Goal: Browse casually: Explore the website without a specific task or goal

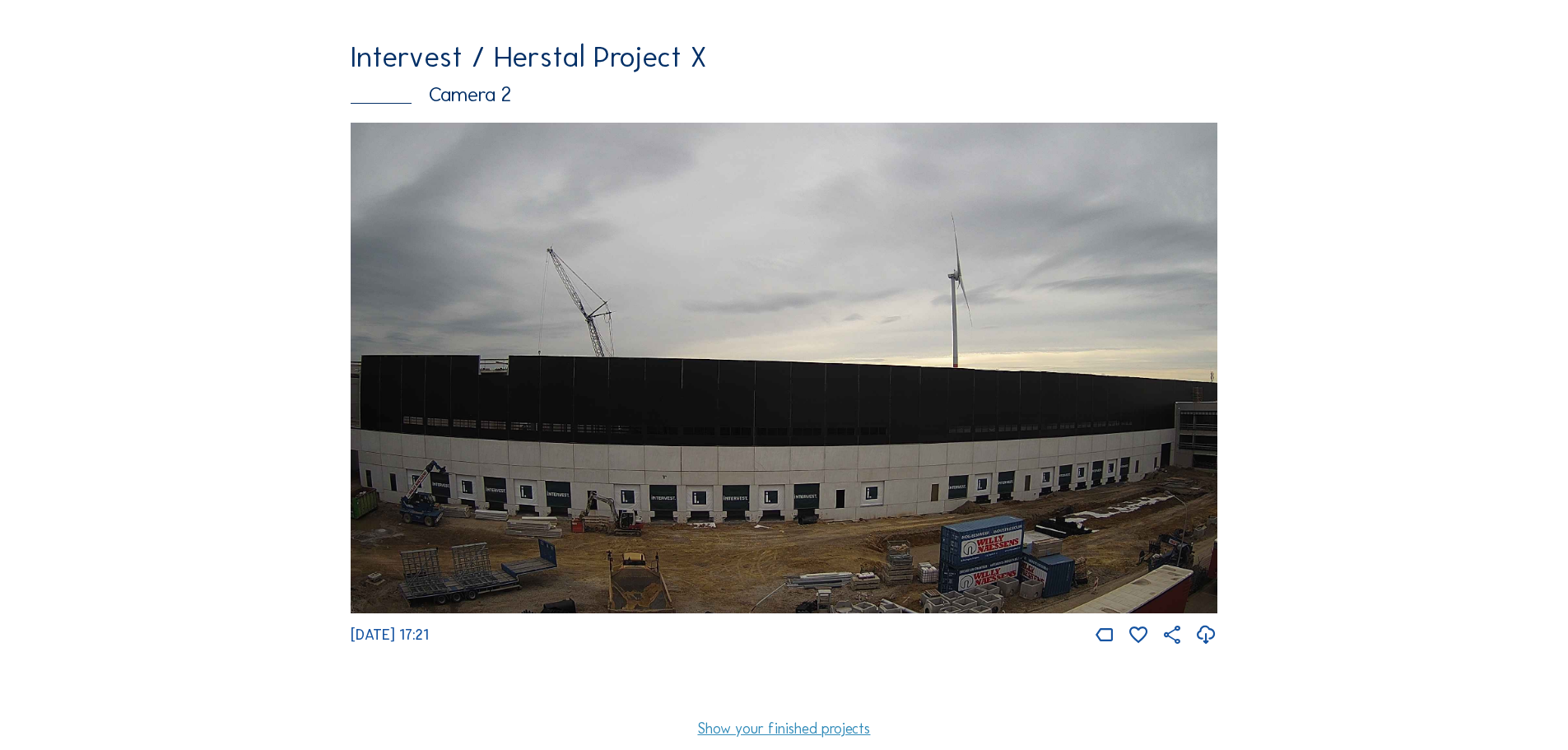
scroll to position [741, 0]
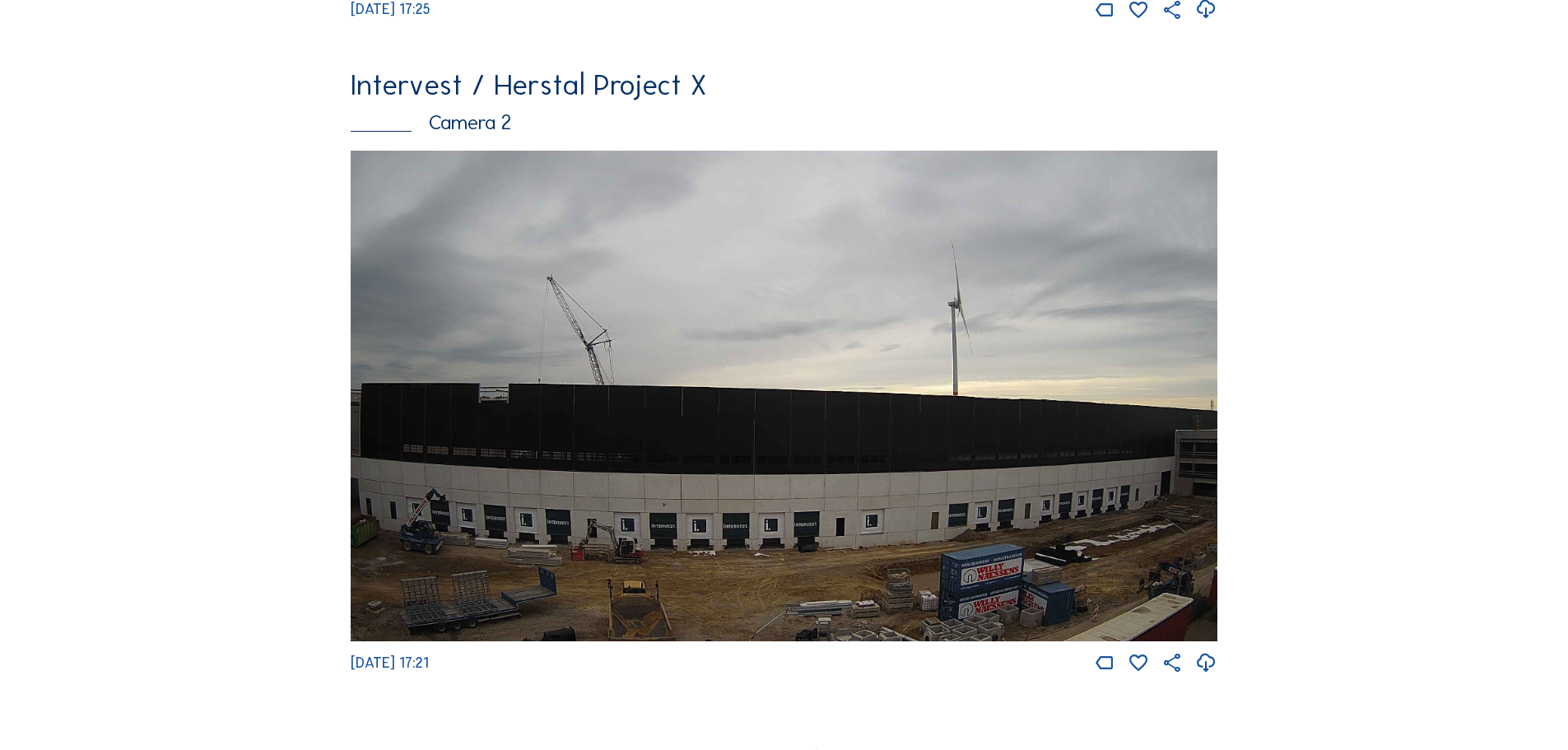
click at [661, 391] on img at bounding box center [783, 396] width 866 height 490
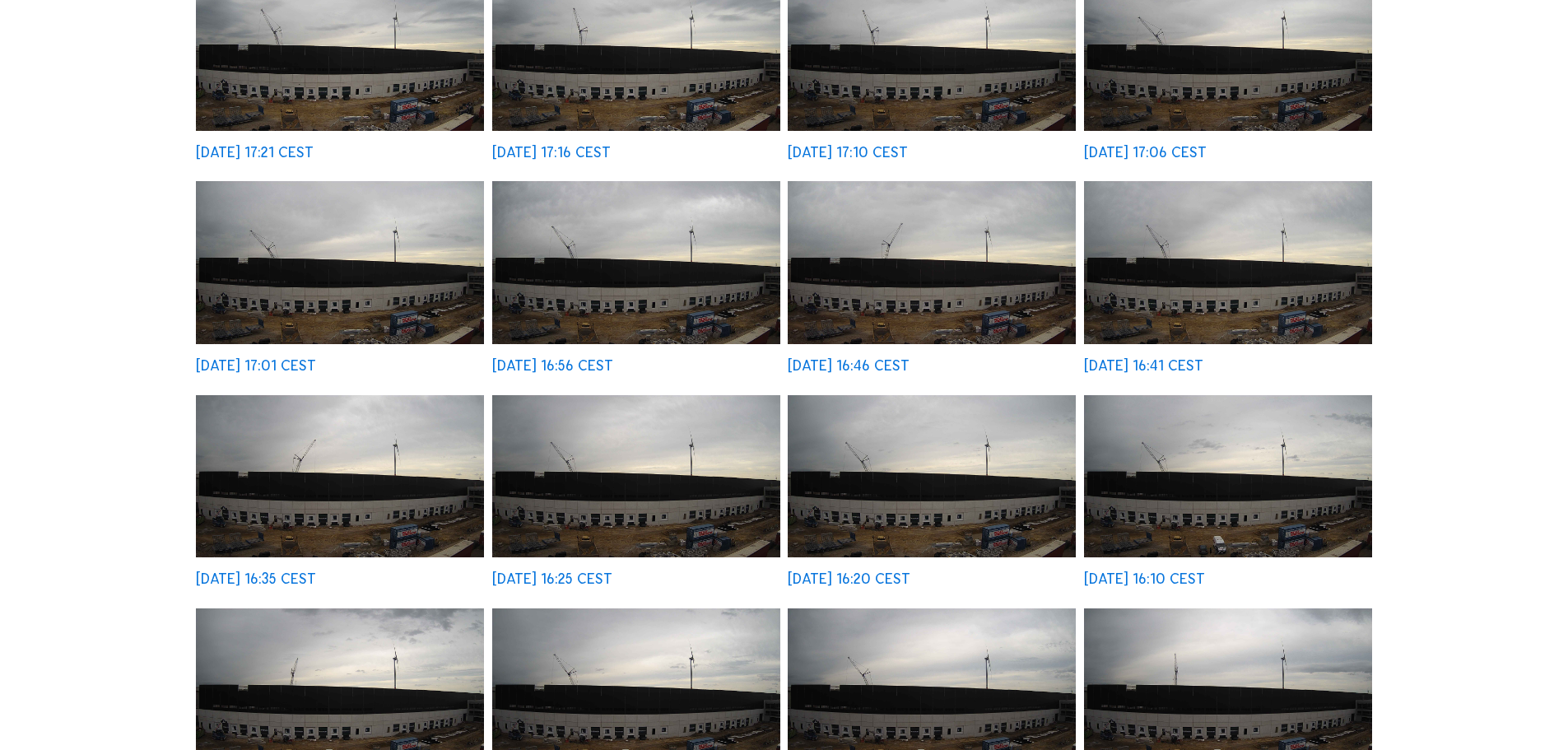
scroll to position [165, 0]
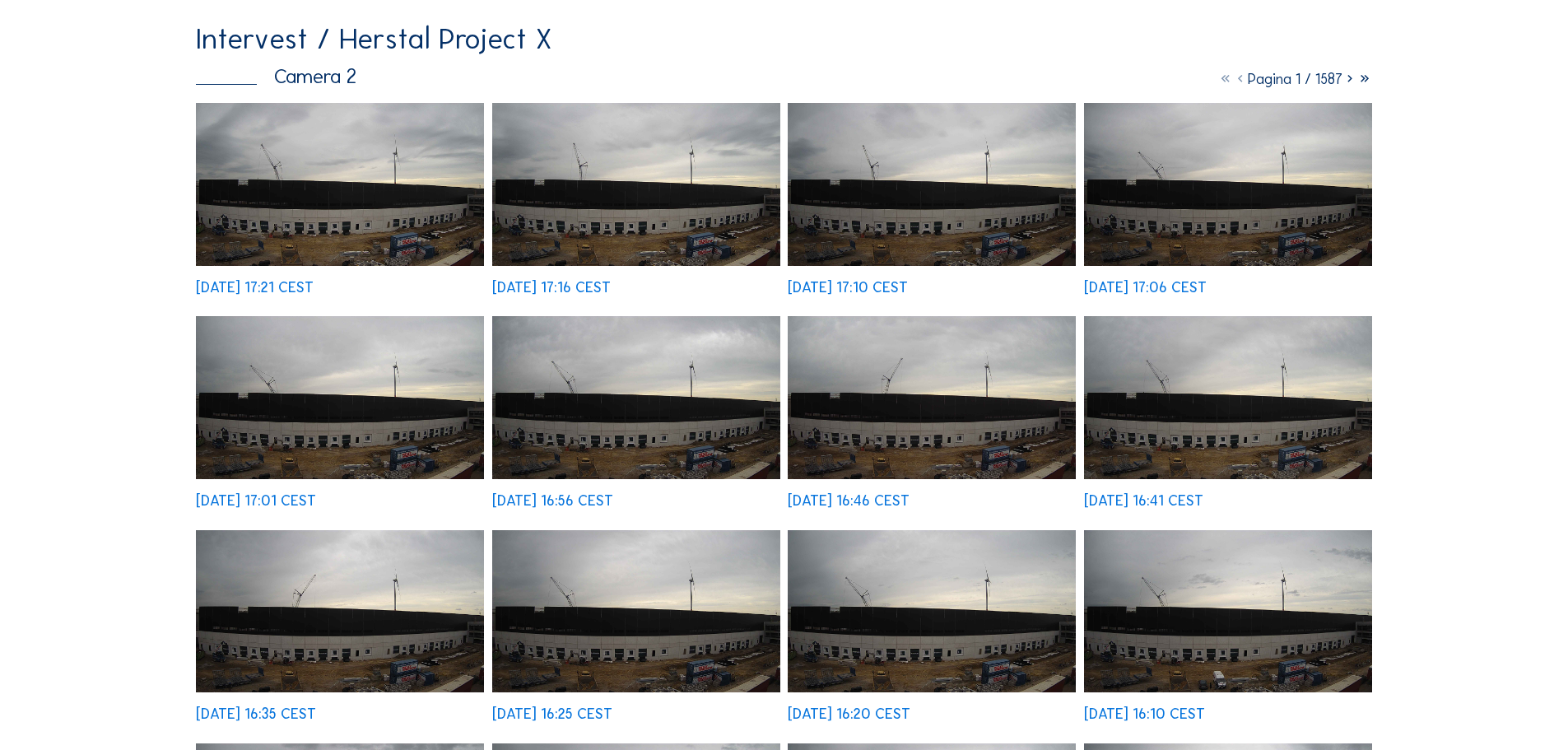
click at [660, 404] on img at bounding box center [636, 398] width 288 height 163
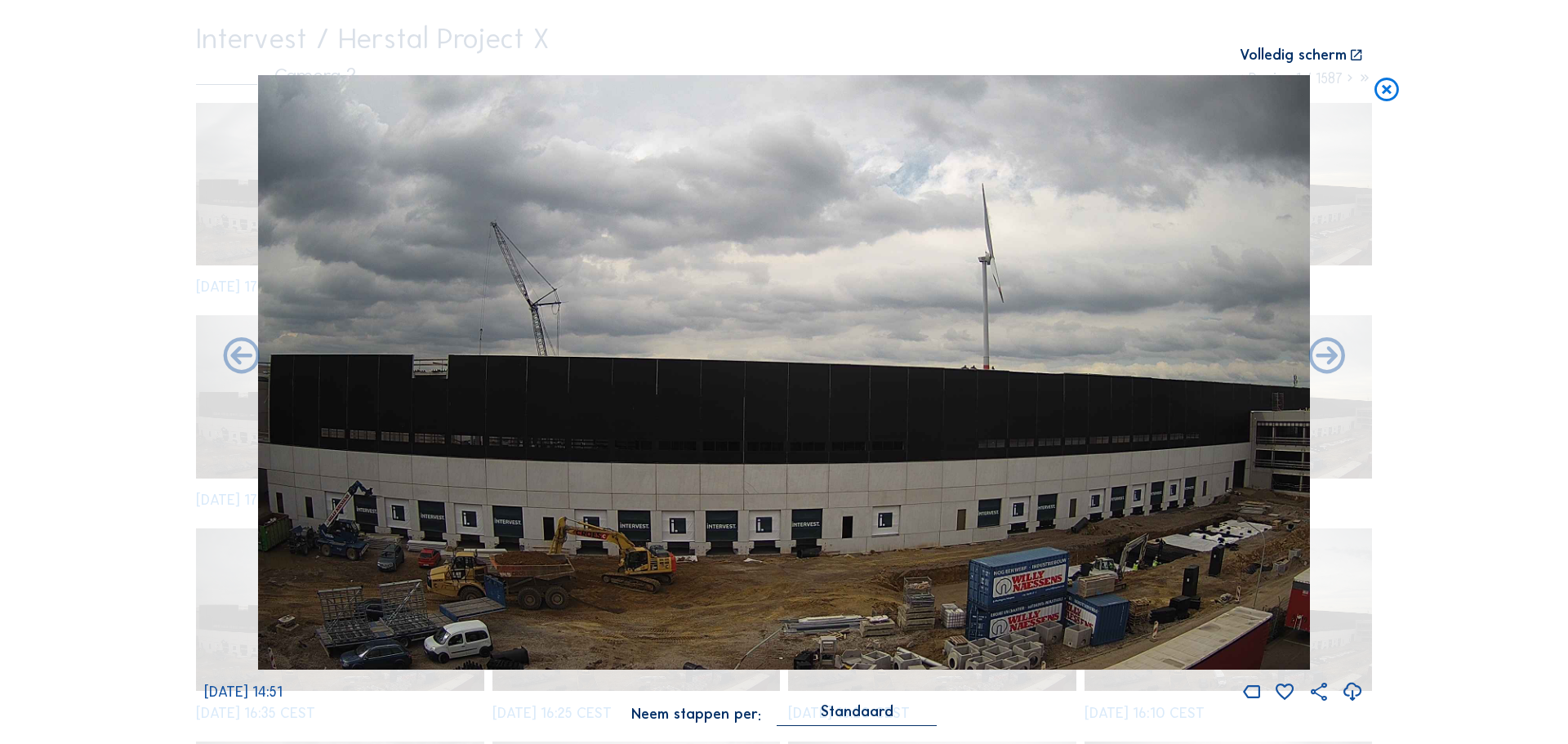
click at [1378, 86] on icon at bounding box center [1387, 90] width 29 height 30
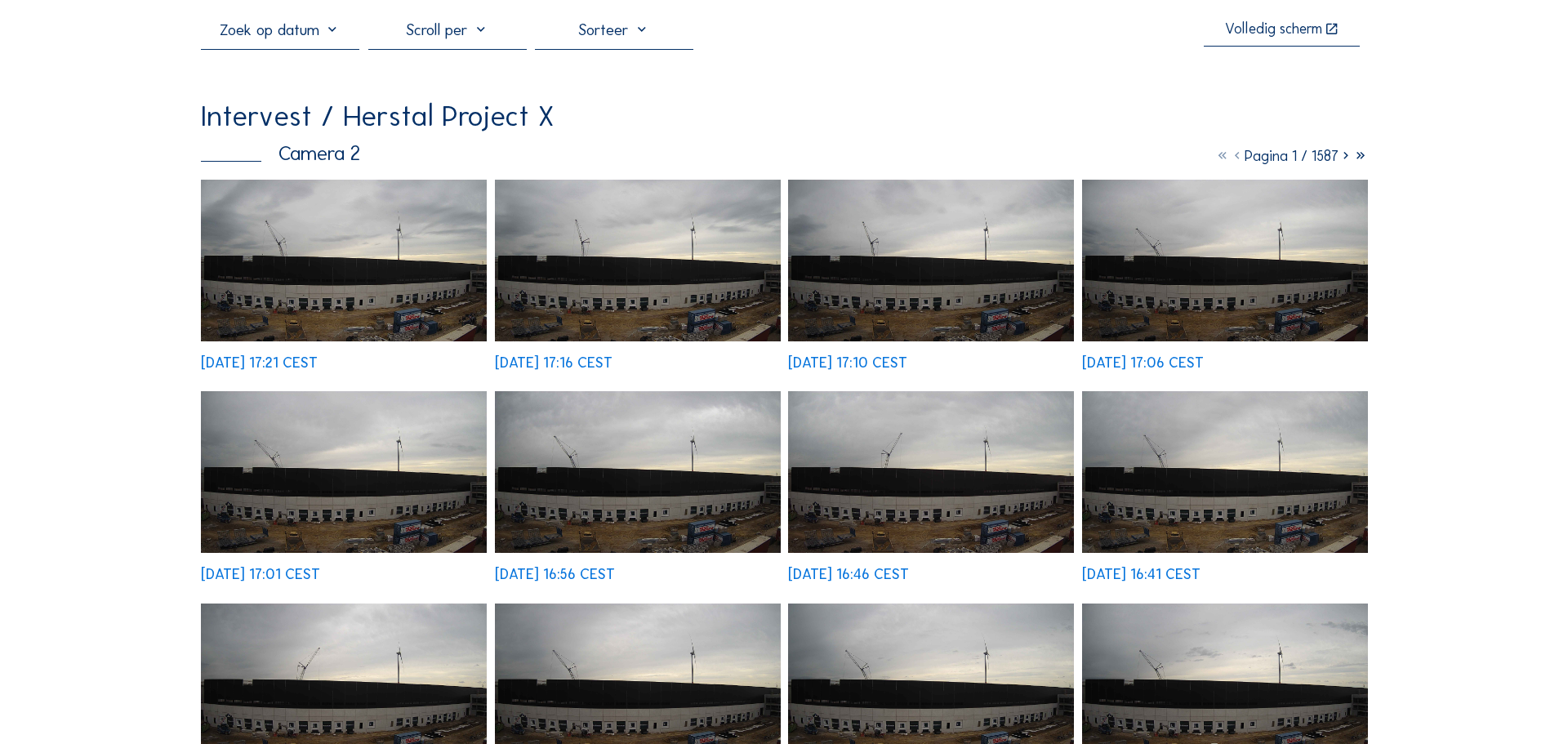
scroll to position [0, 0]
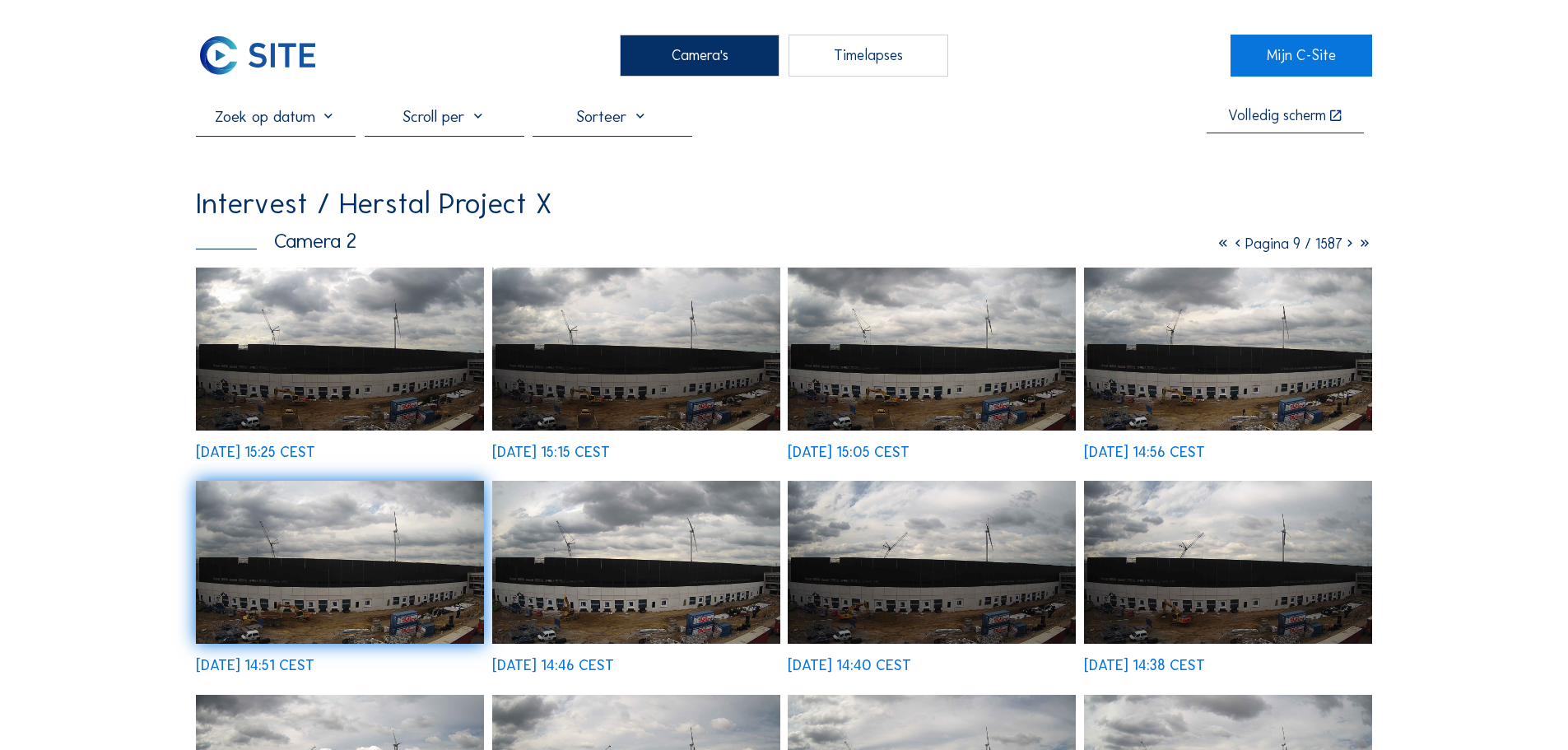
click at [731, 54] on div "Camera's" at bounding box center [699, 55] width 160 height 41
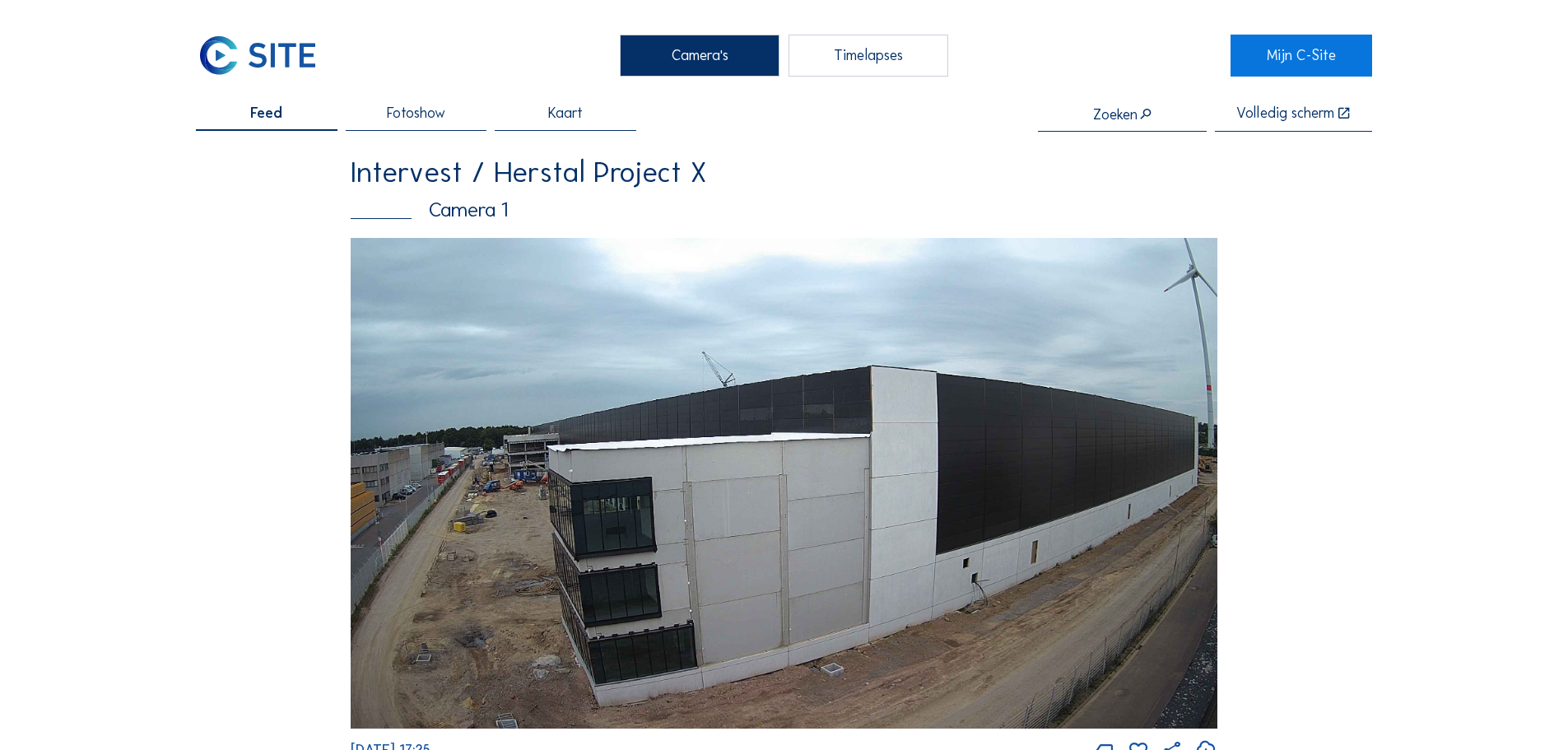
click at [586, 440] on img at bounding box center [783, 483] width 866 height 490
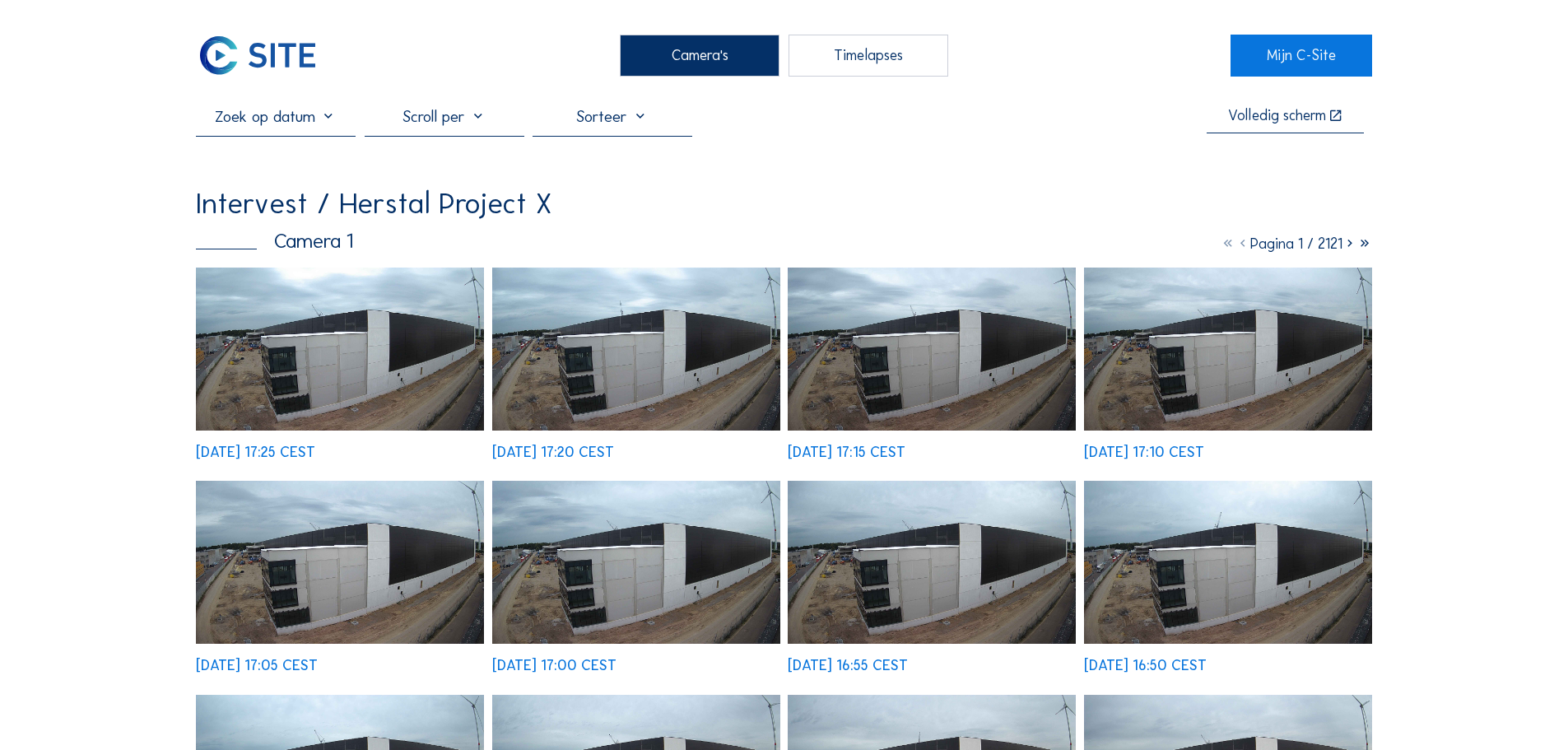
click at [639, 359] on img at bounding box center [636, 349] width 288 height 163
